Goal: Transaction & Acquisition: Subscribe to service/newsletter

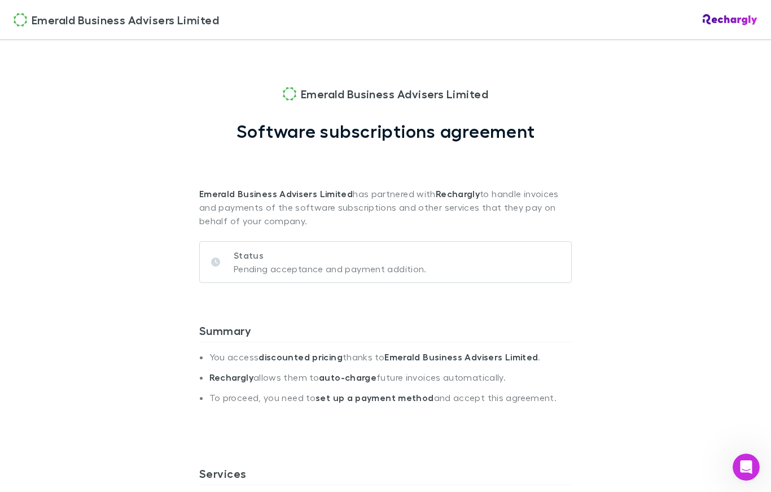
click at [324, 257] on p "Status" at bounding box center [330, 255] width 193 height 14
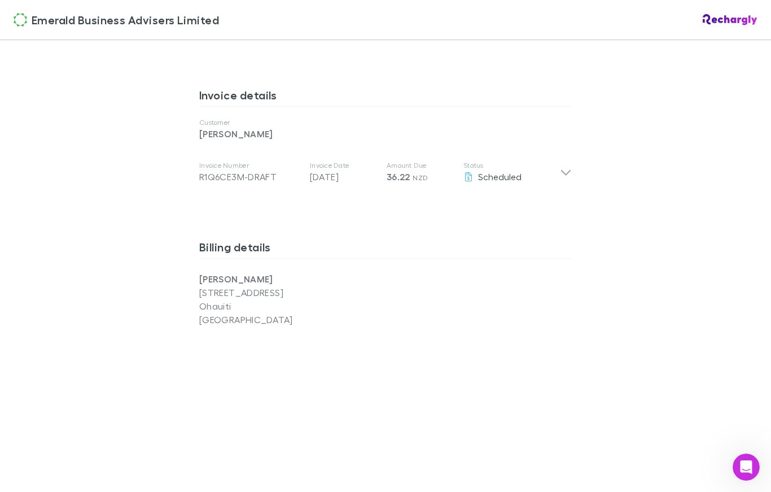
scroll to position [555, 0]
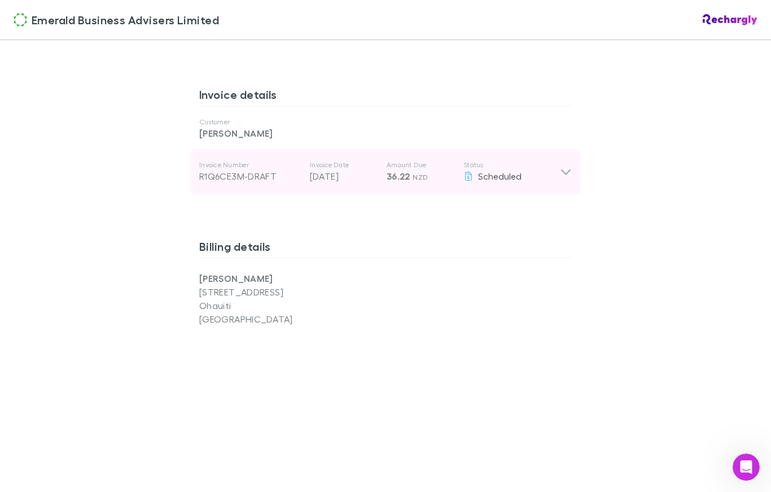
click at [540, 177] on div "Scheduled" at bounding box center [511, 176] width 97 height 14
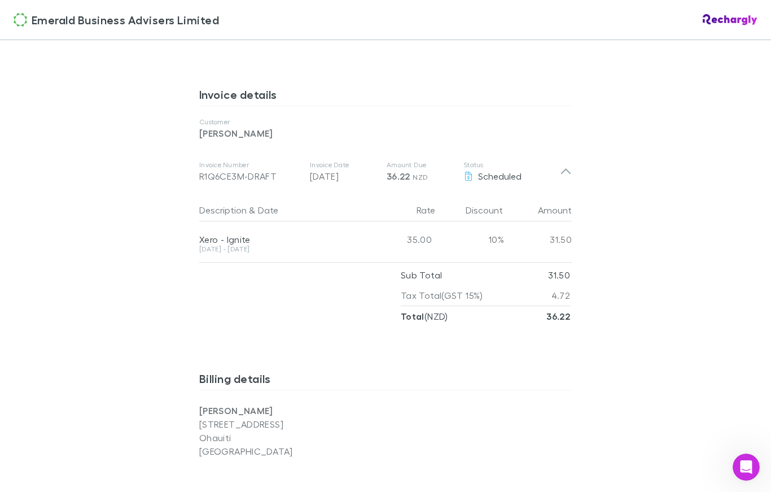
click at [698, 161] on div "Emerald Business Advisers Limited Emerald Business Advisers Limited Software su…" at bounding box center [385, 246] width 771 height 492
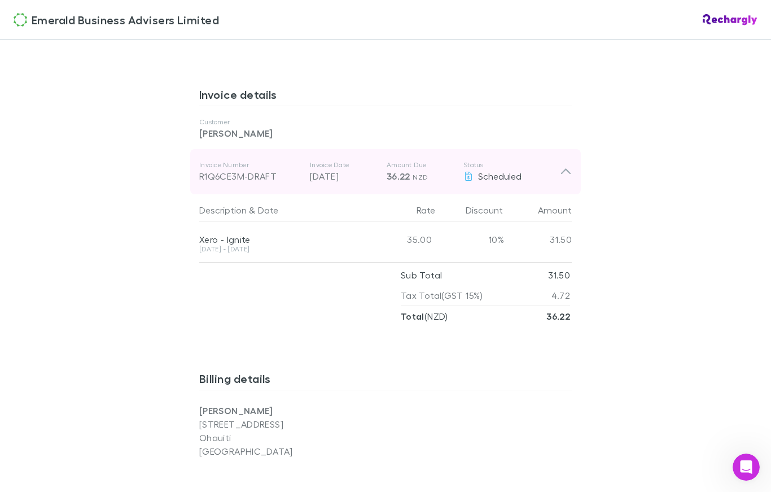
click at [554, 168] on p "Status" at bounding box center [511, 164] width 97 height 9
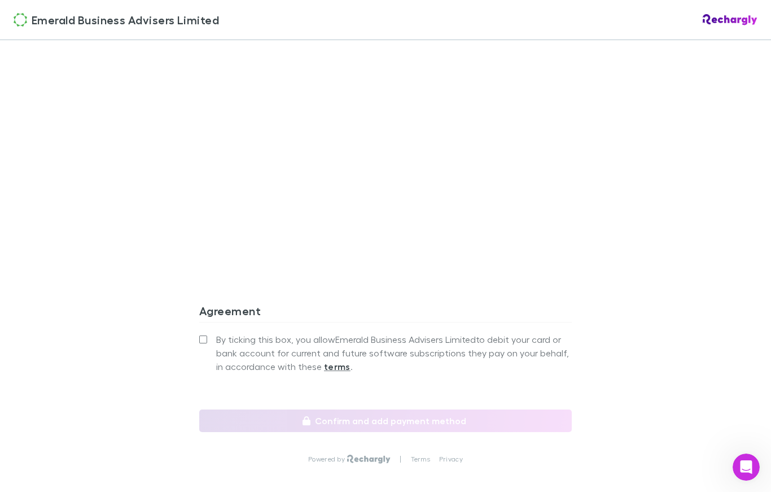
scroll to position [938, 0]
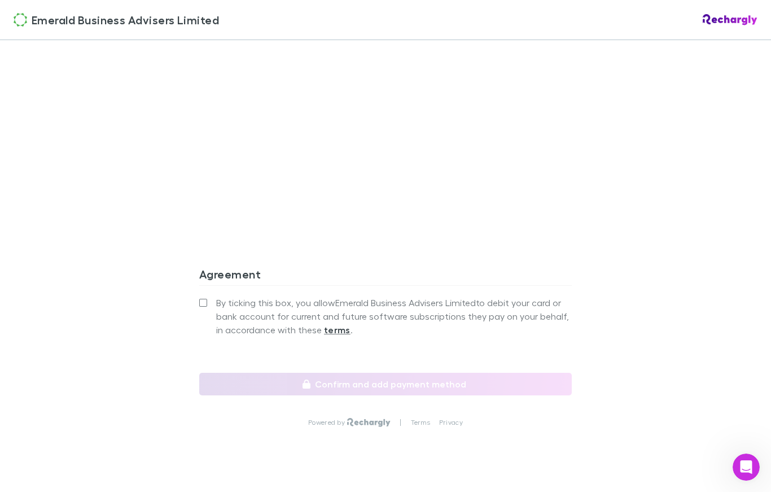
click at [286, 303] on span "By ticking this box, you allow Emerald Business Advisers Limited to debit your …" at bounding box center [394, 316] width 356 height 41
click at [204, 309] on label "By ticking this box, you allow Emerald Business Advisers Limited to debit your …" at bounding box center [385, 316] width 373 height 41
click at [203, 296] on label "By ticking this box, you allow Emerald Business Advisers Limited to debit your …" at bounding box center [385, 316] width 373 height 41
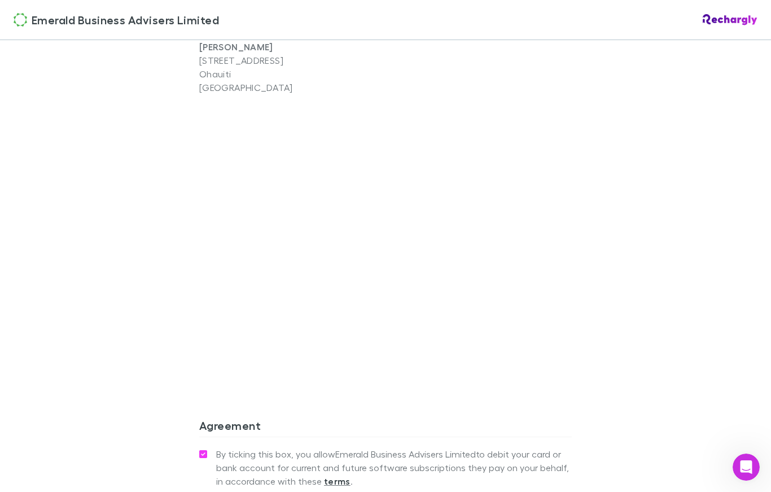
scroll to position [789, 0]
click at [667, 272] on div "Emerald Business Advisers Limited Emerald Business Advisers Limited Software su…" at bounding box center [385, 246] width 771 height 492
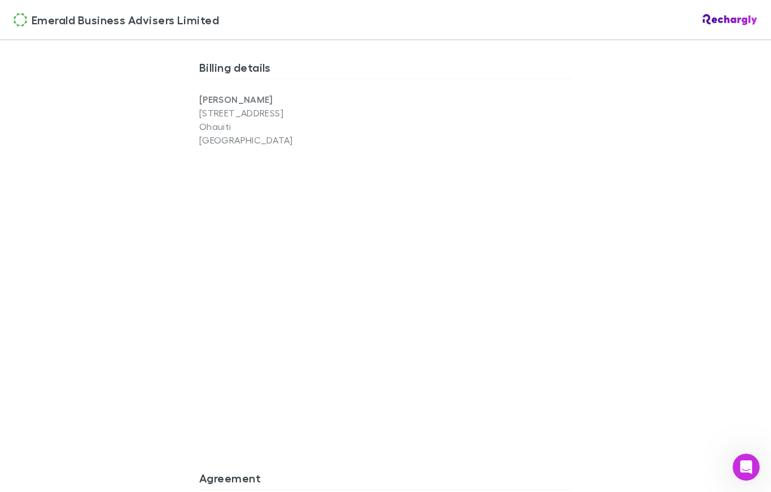
scroll to position [728, 0]
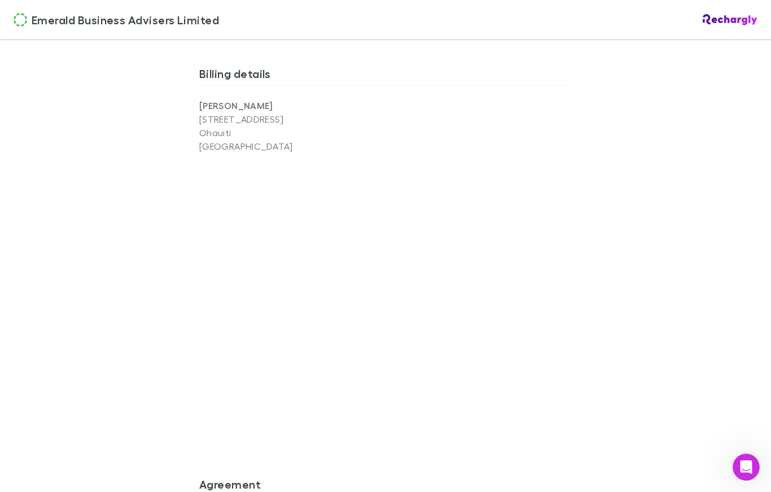
click at [91, 356] on div "Emerald Business Advisers Limited Emerald Business Advisers Limited Software su…" at bounding box center [385, 246] width 771 height 492
click at [582, 370] on div "Emerald Business Advisers Limited Software subscriptions agreement Emerald Busi…" at bounding box center [385, 19] width 395 height 1415
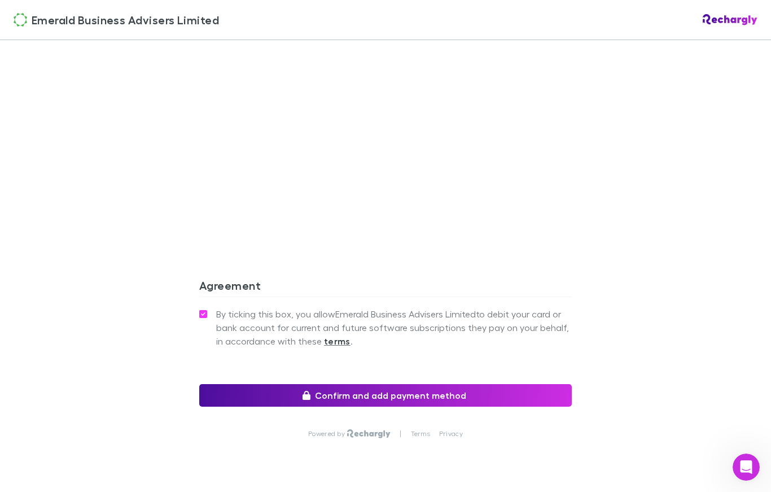
scroll to position [963, 0]
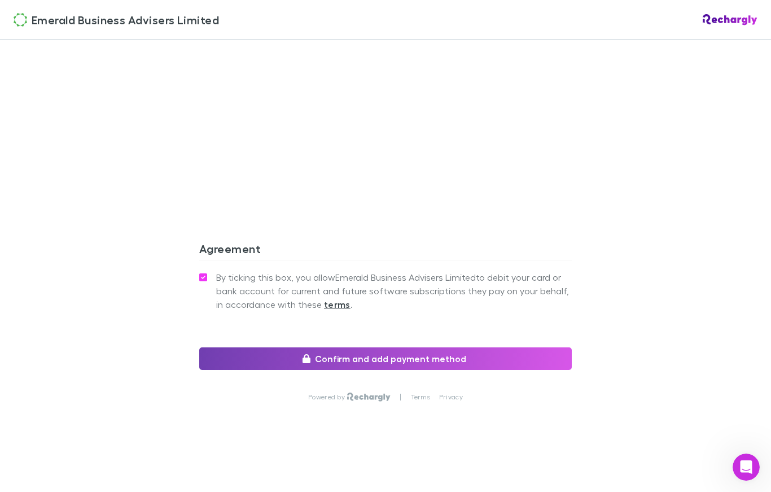
click at [383, 365] on button "Confirm and add payment method" at bounding box center [385, 358] width 373 height 23
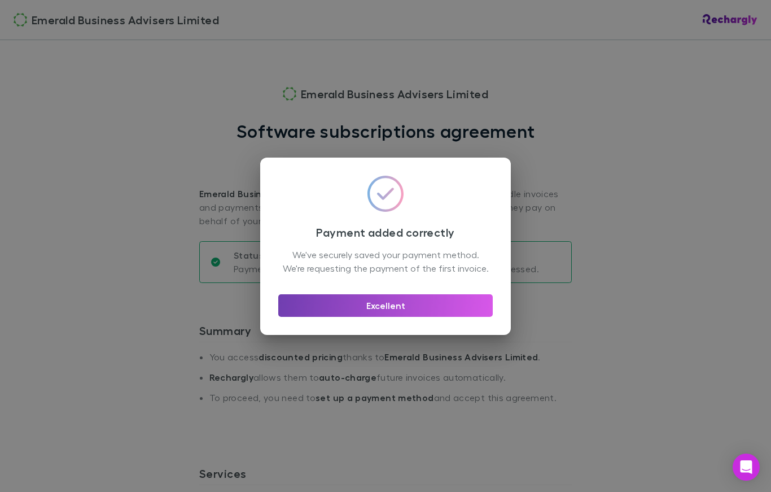
click at [382, 317] on button "Excellent" at bounding box center [385, 305] width 214 height 23
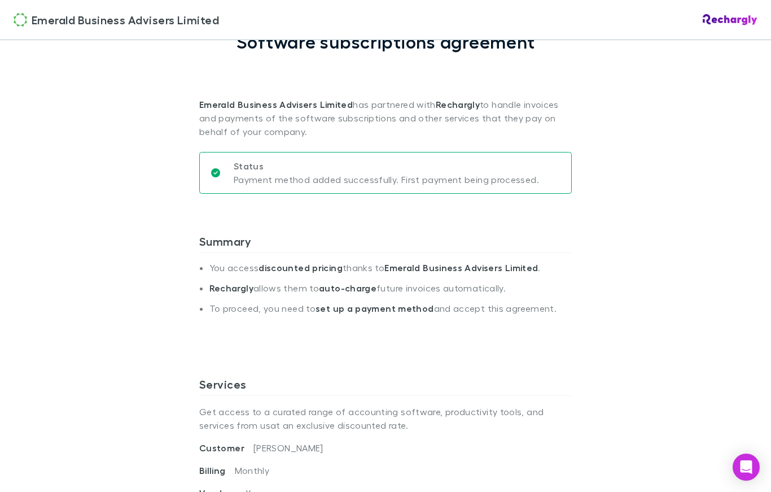
scroll to position [66, 0]
